Goal: Information Seeking & Learning: Learn about a topic

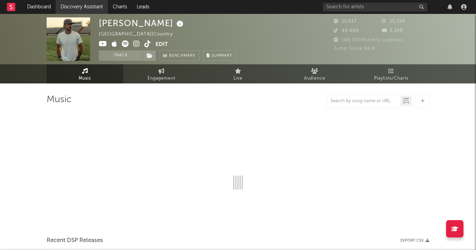
click at [81, 2] on link "Discovery Assistant" at bounding box center [82, 7] width 52 height 14
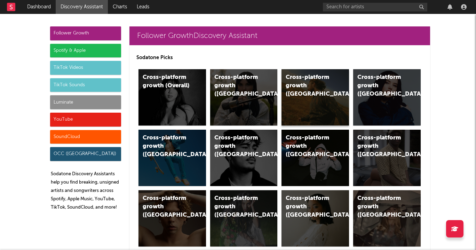
click at [304, 100] on div "Cross-platform growth ([GEOGRAPHIC_DATA])" at bounding box center [316, 97] width 68 height 56
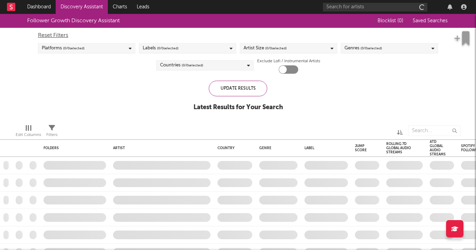
checkbox input "true"
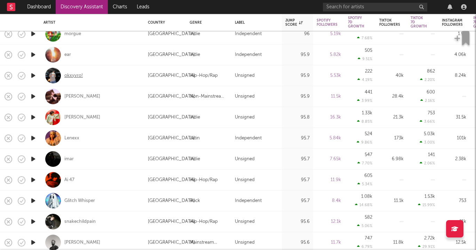
click at [75, 73] on div "okxyvro!" at bounding box center [73, 75] width 18 height 6
click at [79, 94] on div "[PERSON_NAME]" at bounding box center [82, 96] width 36 height 6
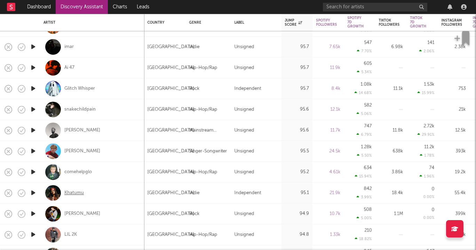
click at [79, 191] on div "Khatumu" at bounding box center [73, 193] width 19 height 6
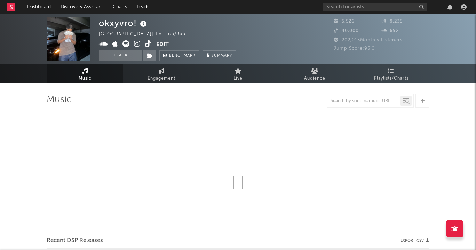
select select "1w"
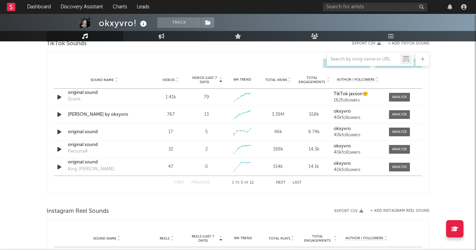
scroll to position [426, 0]
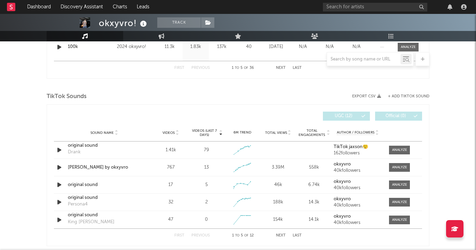
click at [79, 141] on div "Sound Name Videos Videos (last 7 days) Weekly Growth % 6M Trend Total Views Tot…" at bounding box center [238, 132] width 368 height 17
click at [79, 146] on div "original sound" at bounding box center [104, 145] width 73 height 7
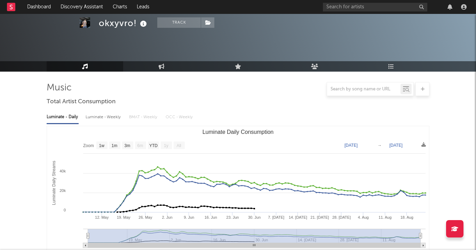
scroll to position [0, 0]
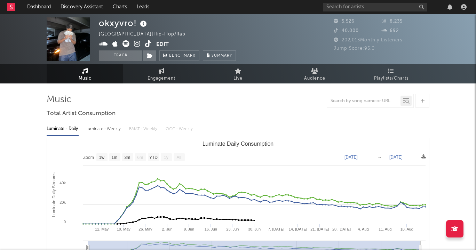
click at [137, 42] on icon at bounding box center [137, 43] width 7 height 7
click at [125, 44] on icon at bounding box center [126, 43] width 7 height 7
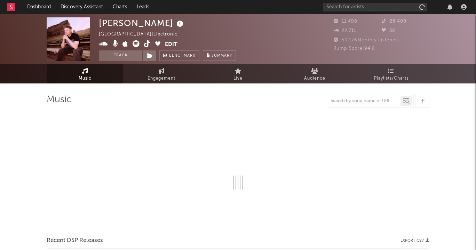
select select "6m"
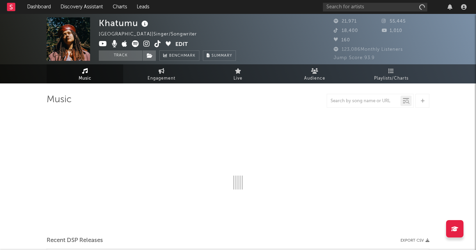
select select "6m"
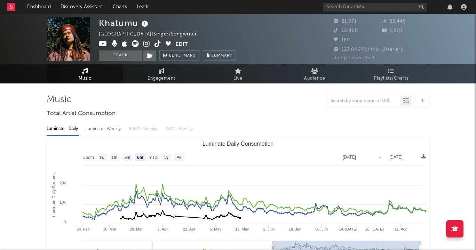
click at [147, 42] on icon at bounding box center [146, 43] width 7 height 7
